Goal: Communication & Community: Answer question/provide support

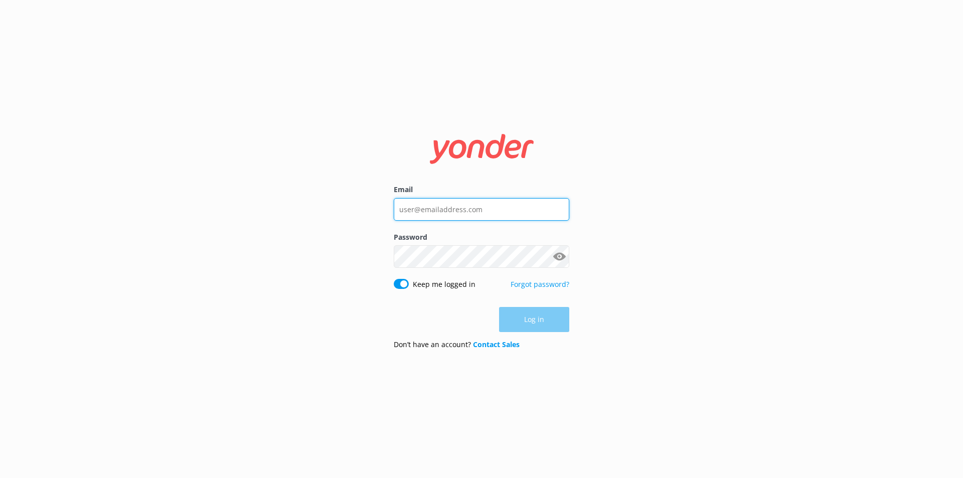
type input "[EMAIL_ADDRESS][DOMAIN_NAME]"
click at [536, 328] on div "Log in" at bounding box center [481, 319] width 175 height 25
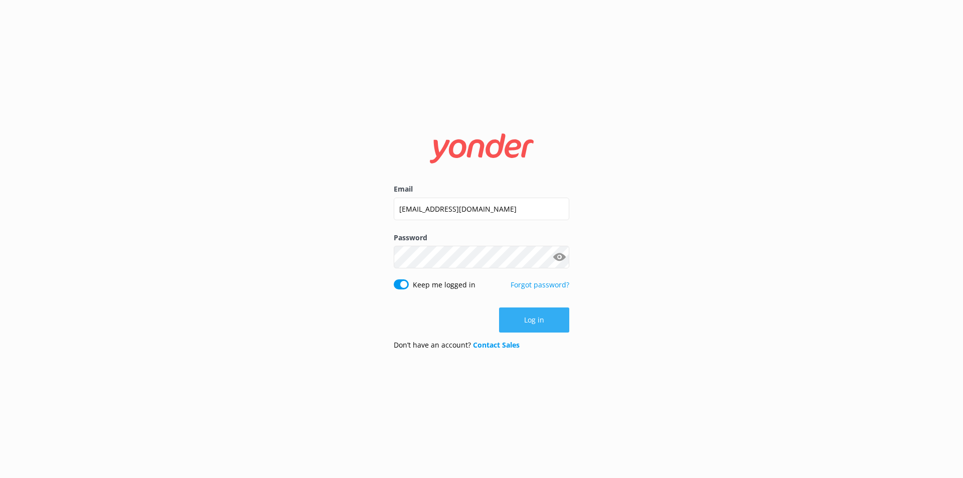
click at [537, 316] on button "Log in" at bounding box center [534, 319] width 70 height 25
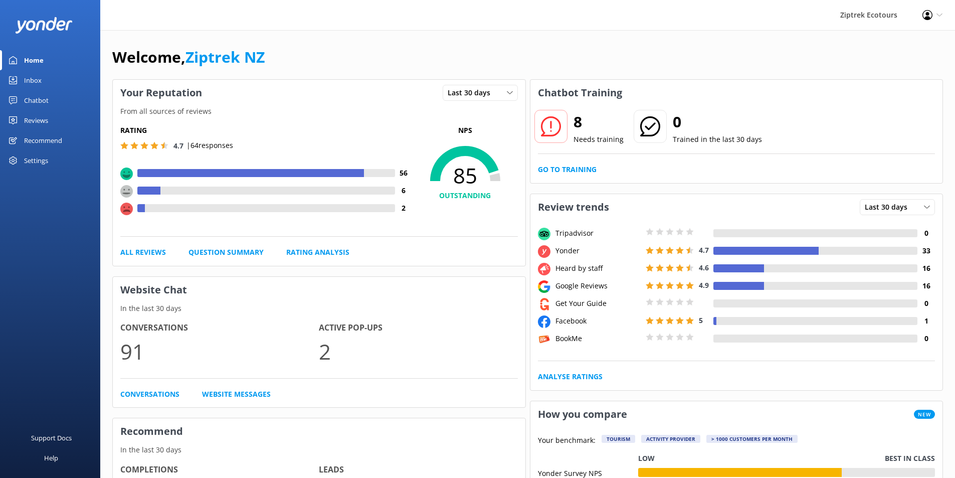
click at [37, 120] on div "Reviews" at bounding box center [36, 120] width 24 height 20
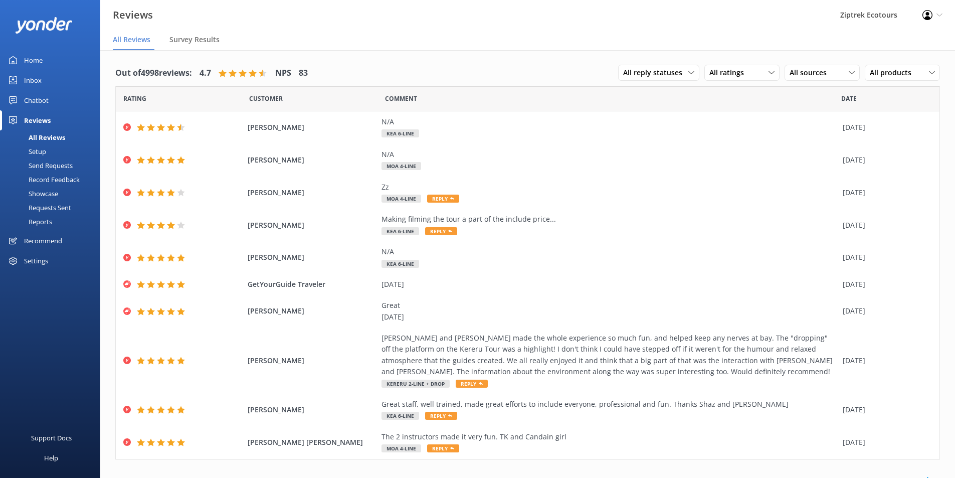
click at [39, 103] on div "Chatbot" at bounding box center [36, 100] width 25 height 20
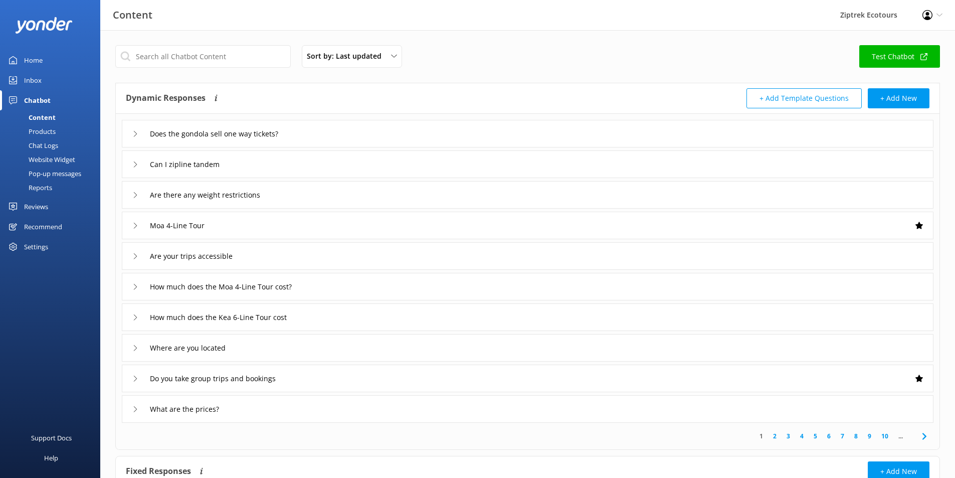
click at [71, 82] on link "Inbox" at bounding box center [50, 80] width 100 height 20
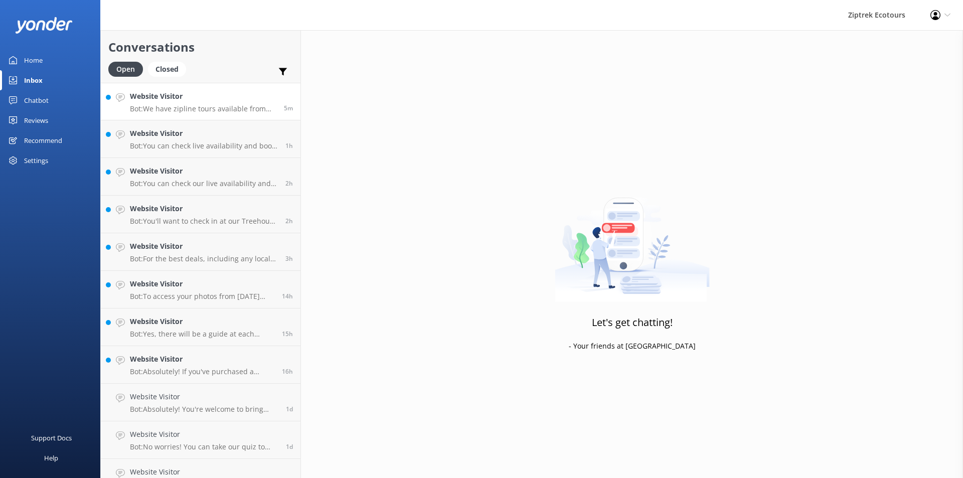
click at [224, 101] on h4 "Website Visitor" at bounding box center [203, 96] width 146 height 11
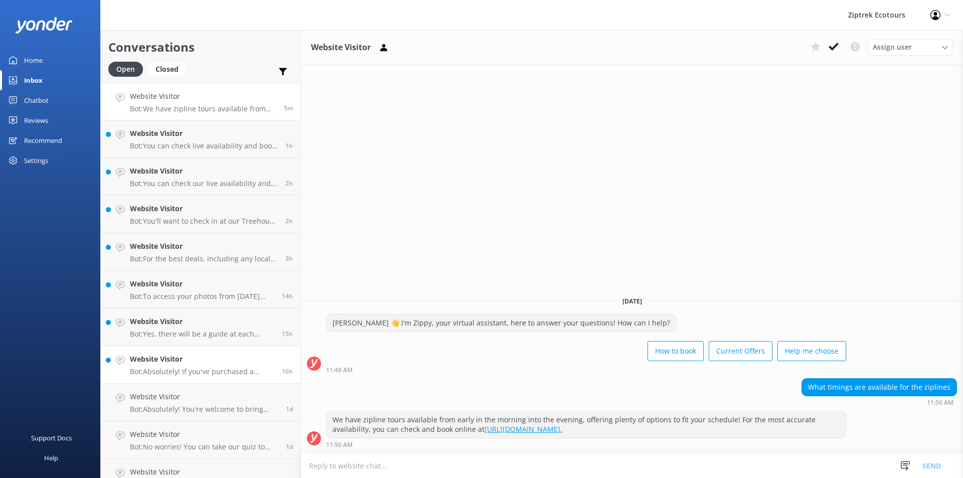
click at [185, 370] on p "Bot: Absolutely! If you've purchased a gondola ticket and want to head back up …" at bounding box center [202, 371] width 144 height 9
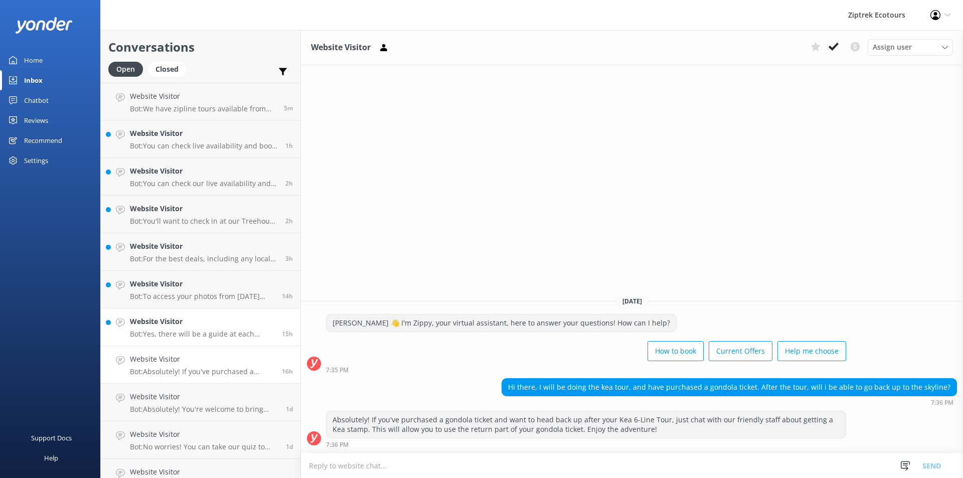
click at [226, 334] on p "Bot: Yes, there will be a guide at each platform to assist and ensure everyone …" at bounding box center [202, 333] width 144 height 9
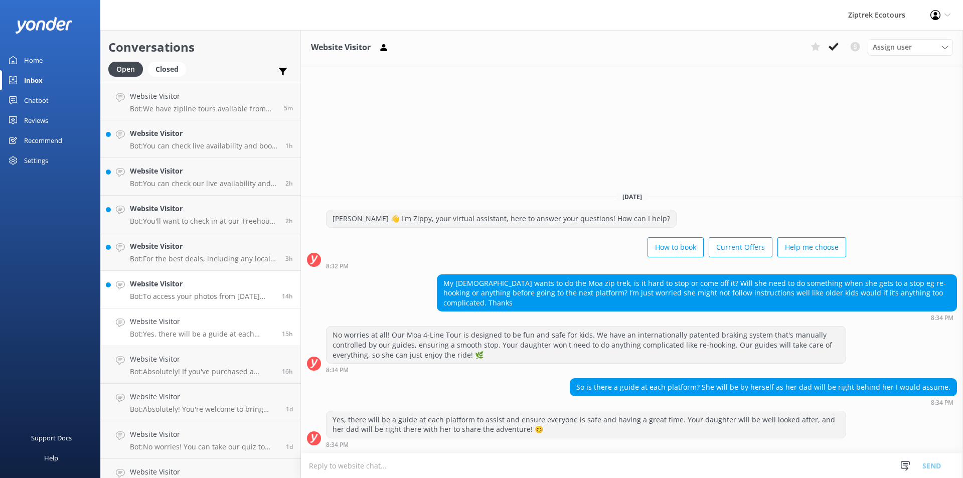
click at [216, 294] on p "Bot: To access your photos from [DATE] session, head over to the My Photos Page…" at bounding box center [202, 296] width 144 height 9
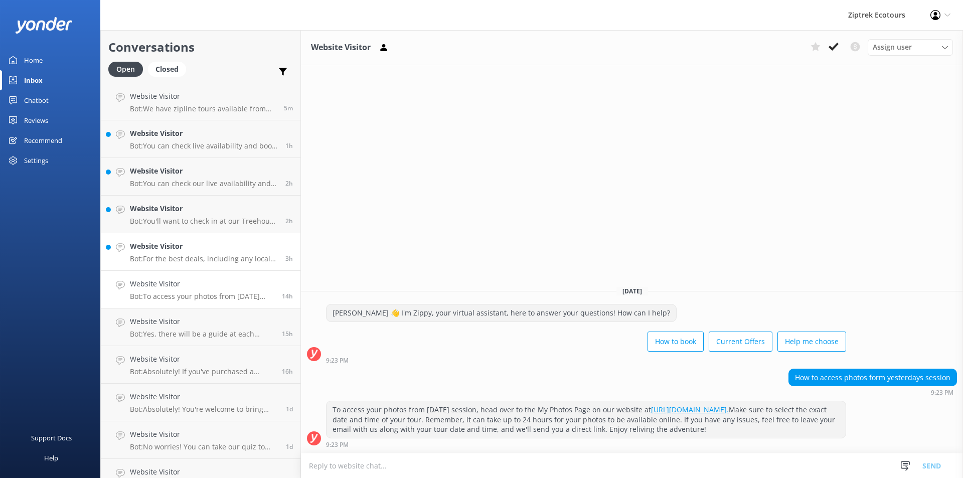
click at [220, 255] on p "Bot: For the best deals, including any local offers, please check out our curre…" at bounding box center [204, 258] width 148 height 9
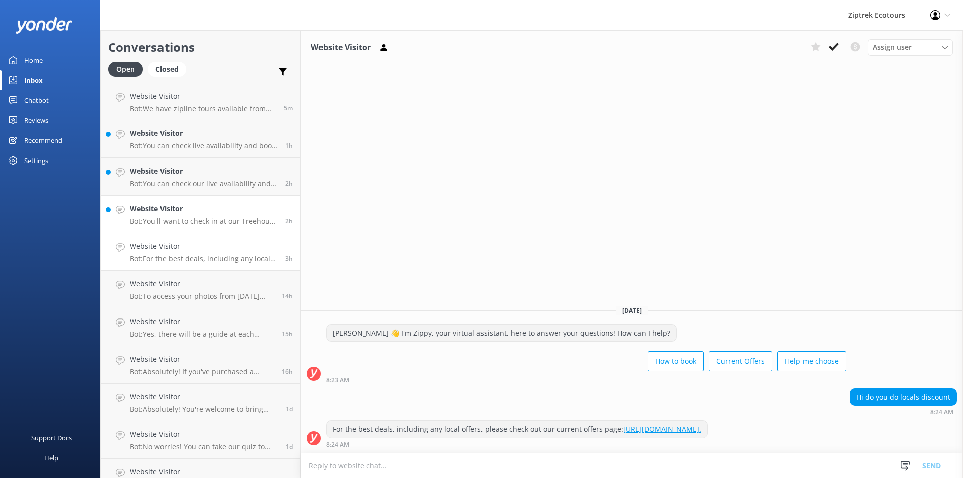
click at [224, 226] on link "Website Visitor Bot: You'll want to check in at our Treehouse 15 minutes before…" at bounding box center [201, 215] width 200 height 38
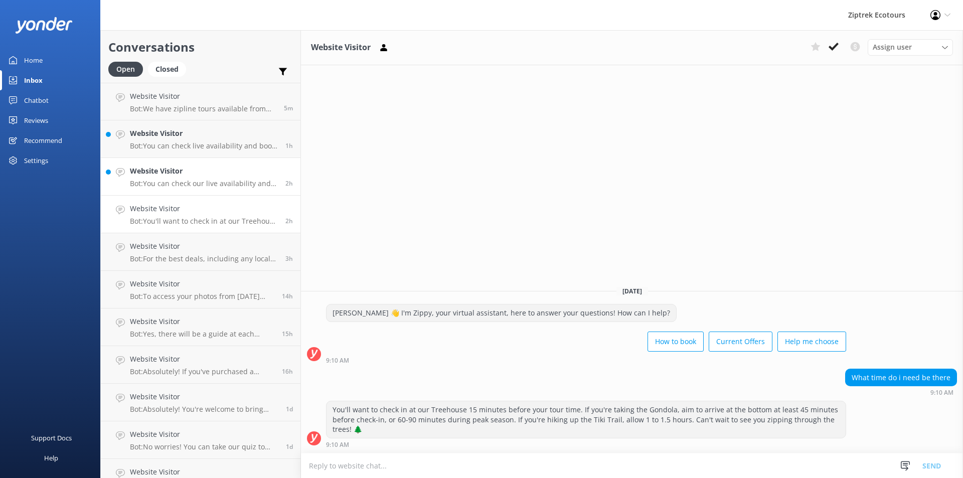
click at [232, 193] on link "Website Visitor Bot: You can check our live availability and book your zipline …" at bounding box center [201, 177] width 200 height 38
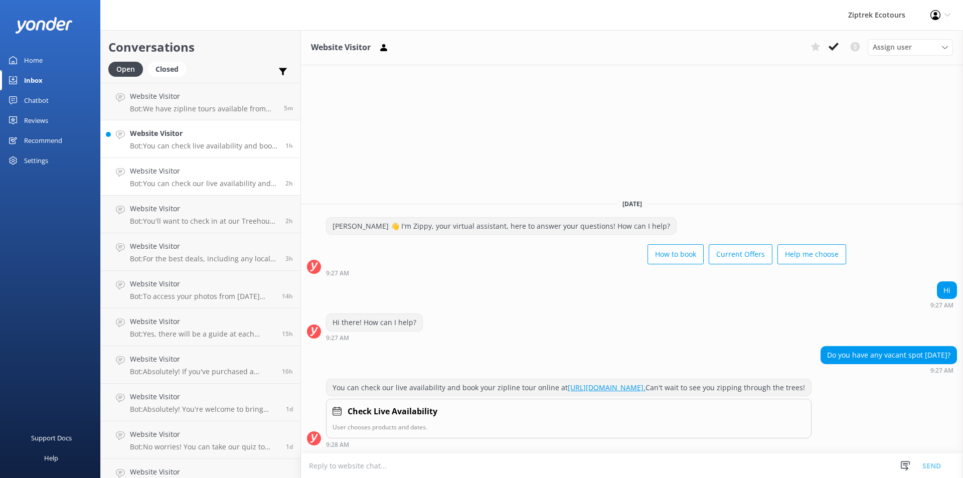
click at [241, 147] on p "Bot: You can check live availability and book your zipline tour online at [URL]…" at bounding box center [204, 145] width 148 height 9
